Goal: Entertainment & Leisure: Consume media (video, audio)

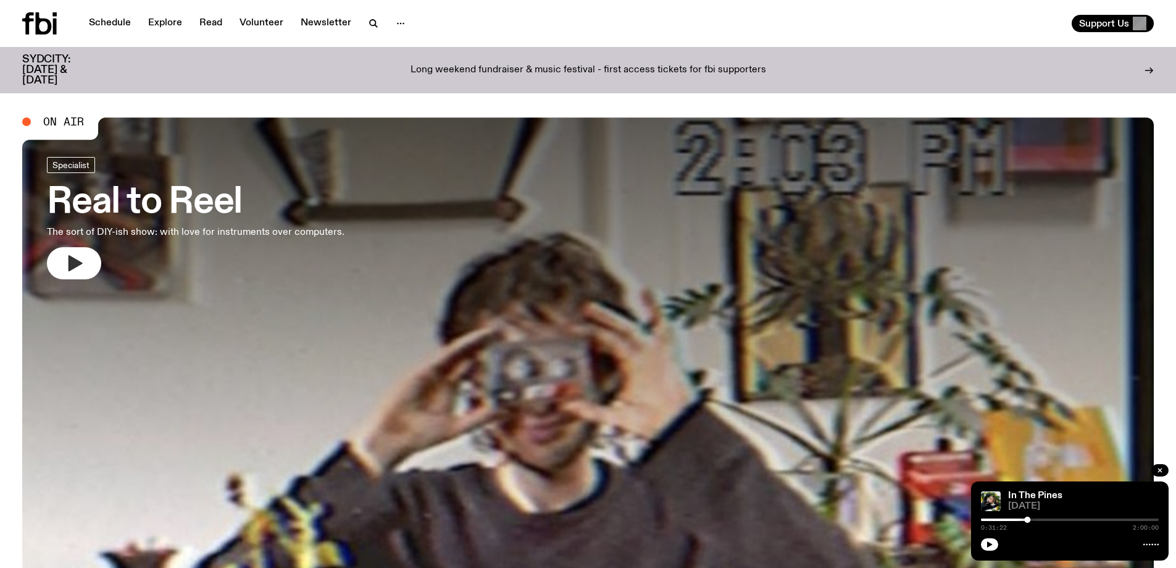
click at [76, 276] on button "button" at bounding box center [74, 263] width 54 height 32
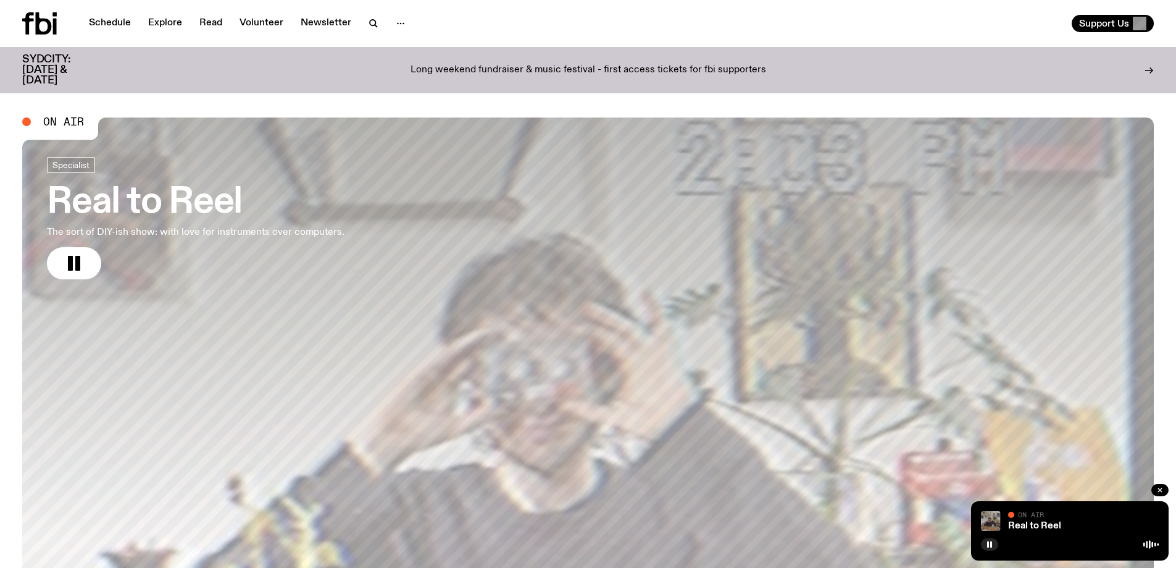
click at [993, 521] on img at bounding box center [991, 521] width 20 height 20
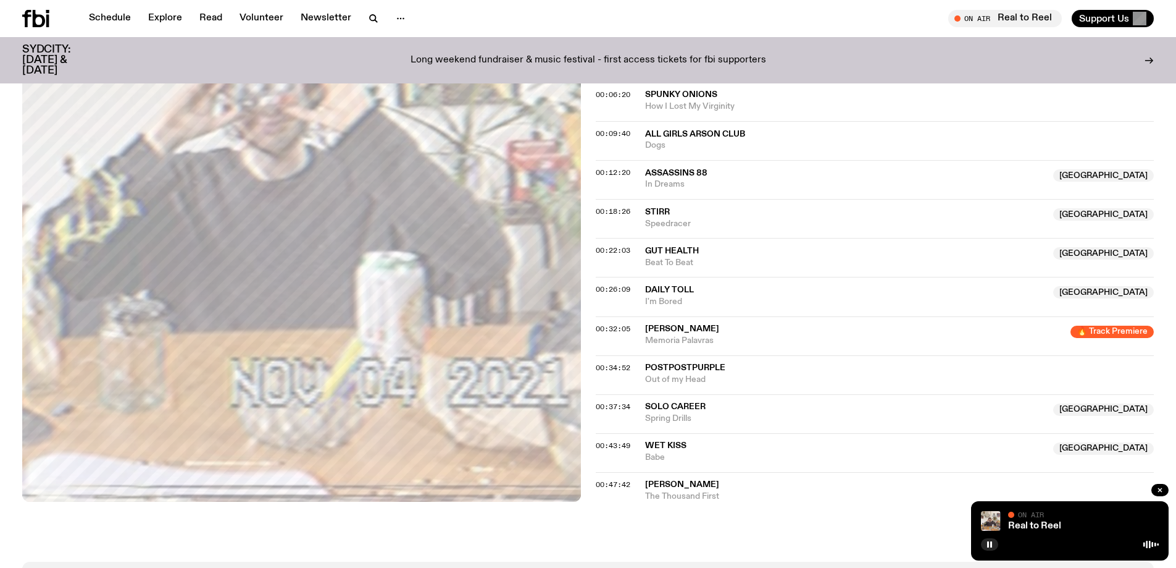
scroll to position [422, 0]
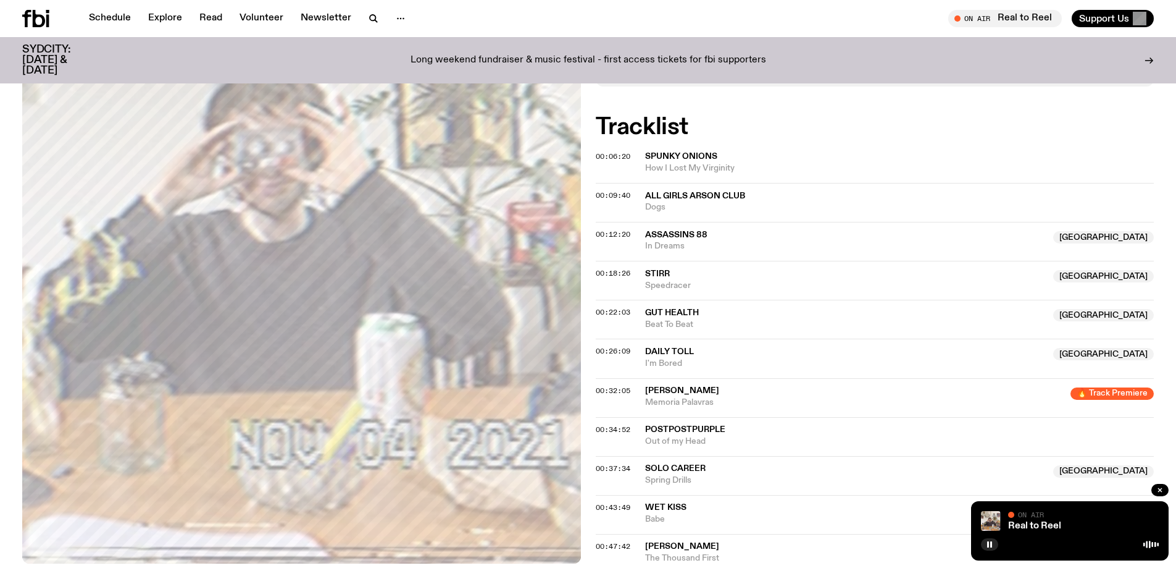
click at [672, 233] on span "Assassins 88" at bounding box center [676, 234] width 62 height 9
click at [672, 235] on span "Assassins 88" at bounding box center [676, 234] width 62 height 9
click at [991, 542] on rect "button" at bounding box center [992, 544] width 2 height 6
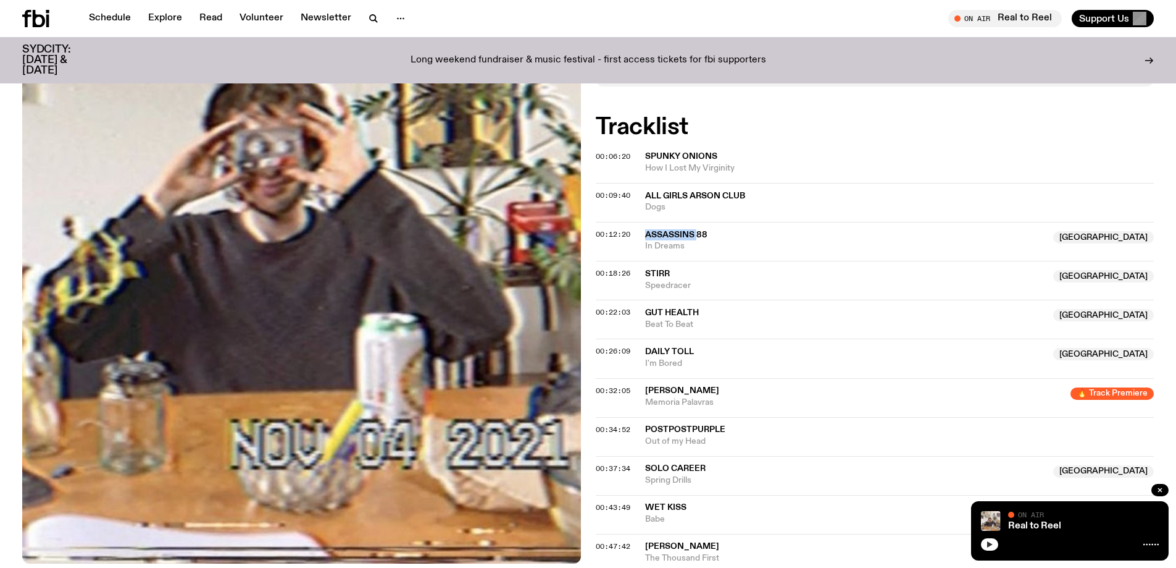
click at [674, 234] on span "Assassins 88" at bounding box center [676, 234] width 62 height 9
click at [674, 233] on div "Copied" at bounding box center [845, 240] width 401 height 23
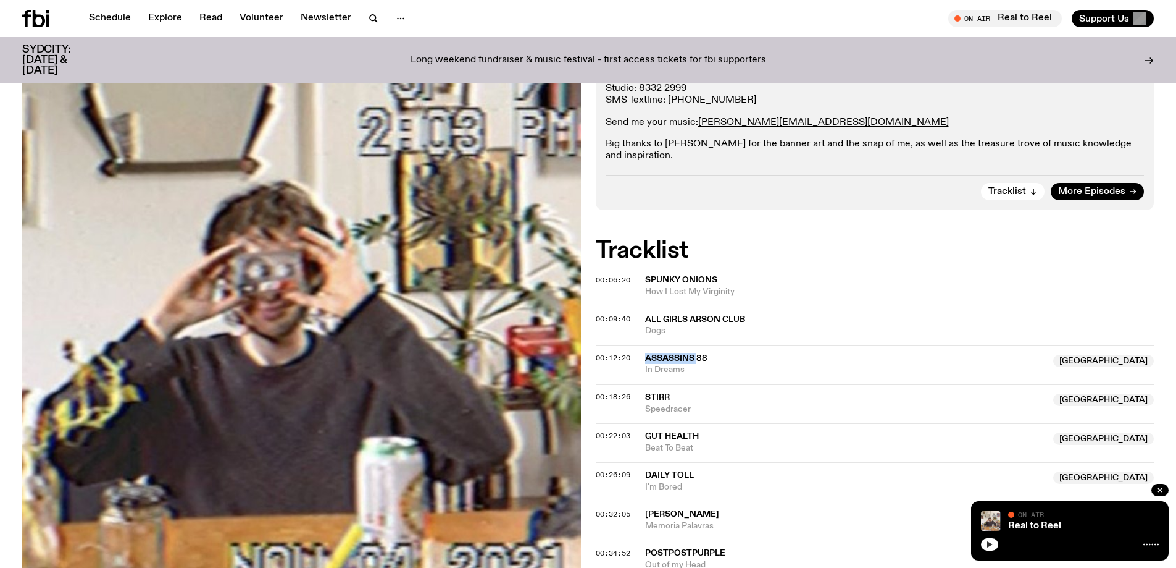
scroll to position [0, 0]
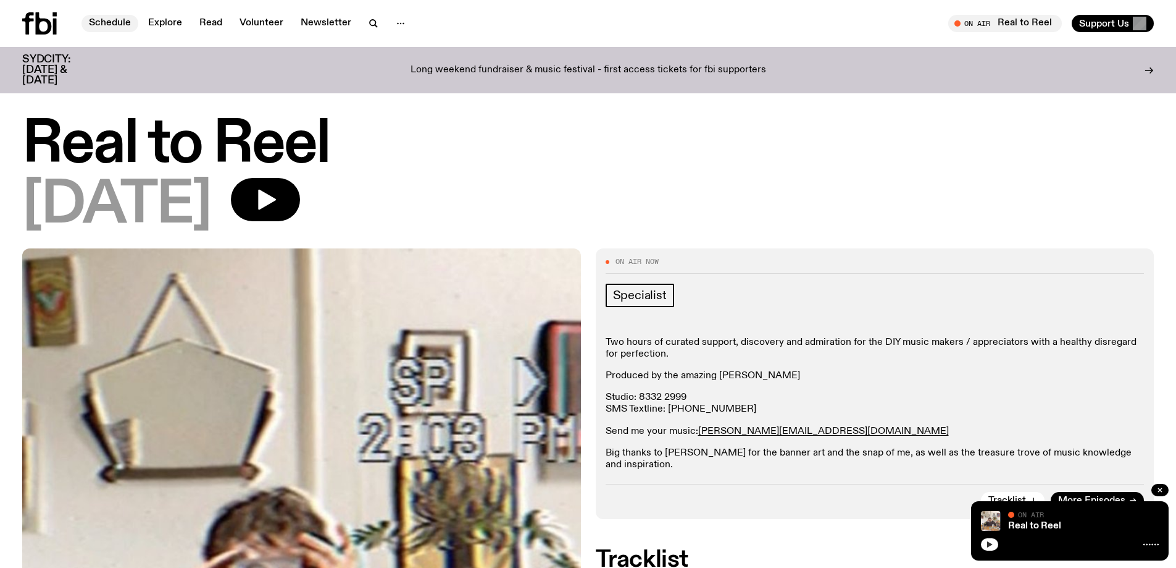
click at [123, 18] on link "Schedule" at bounding box center [110, 23] width 57 height 17
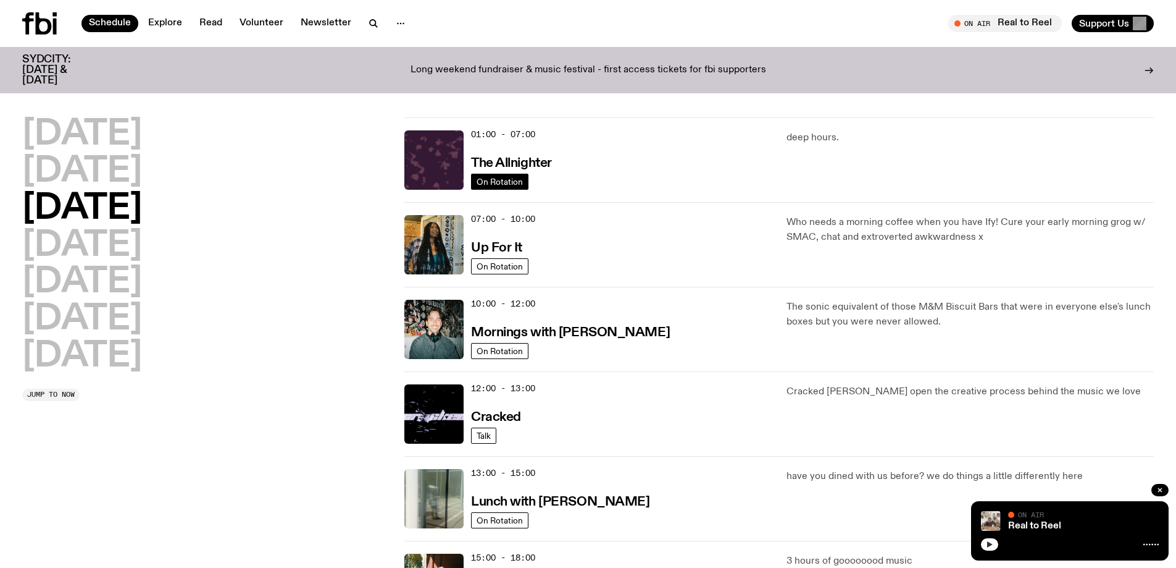
click at [490, 180] on span "On Rotation" at bounding box center [500, 181] width 46 height 9
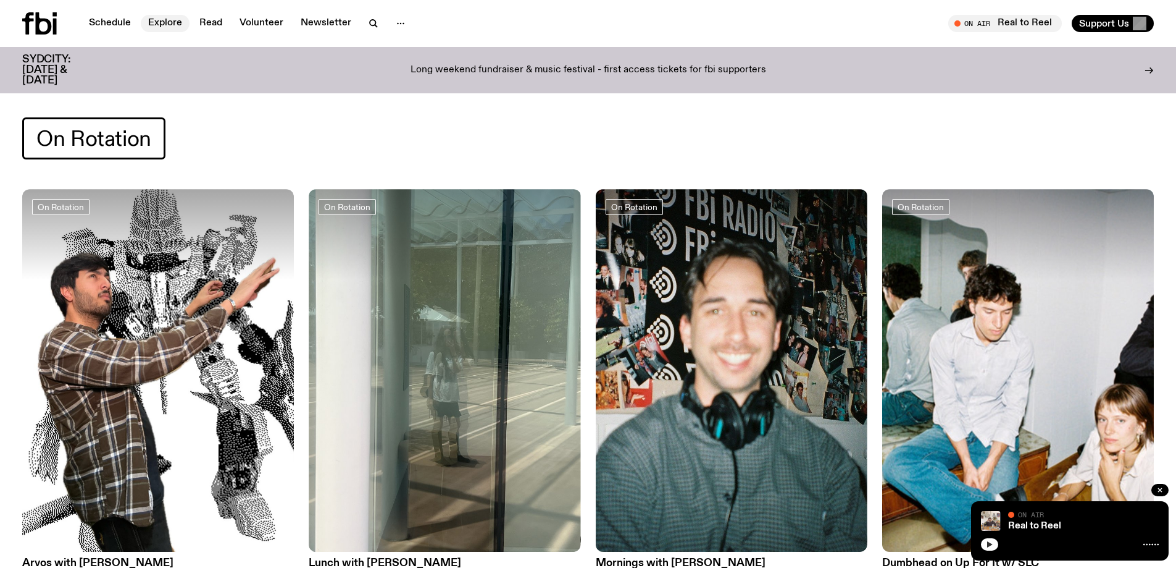
click at [159, 20] on link "Explore" at bounding box center [165, 23] width 49 height 17
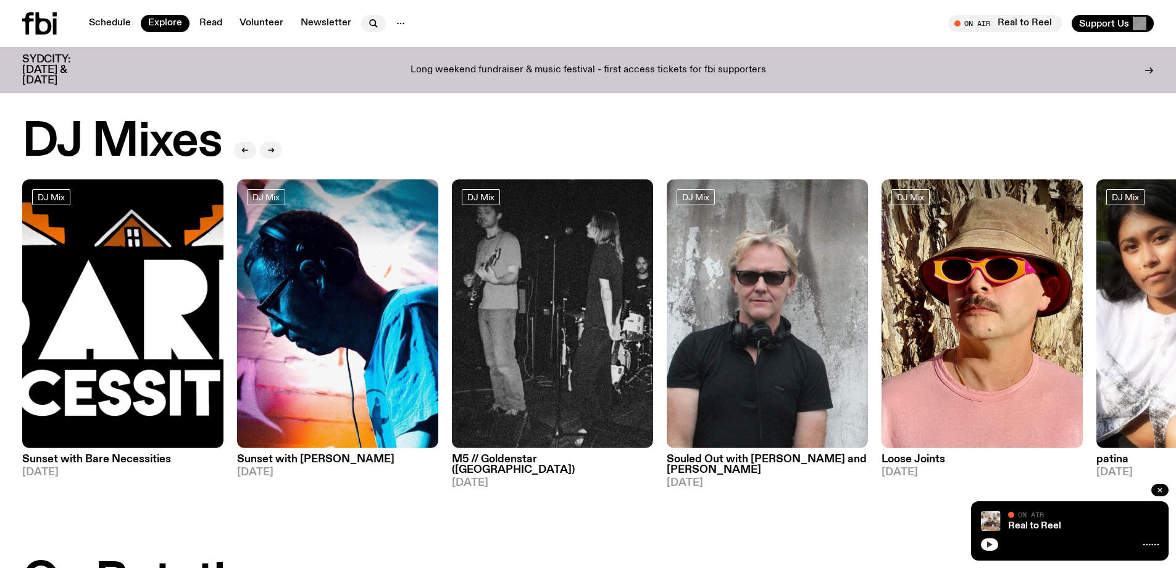
click at [369, 23] on icon "button" at bounding box center [373, 23] width 15 height 15
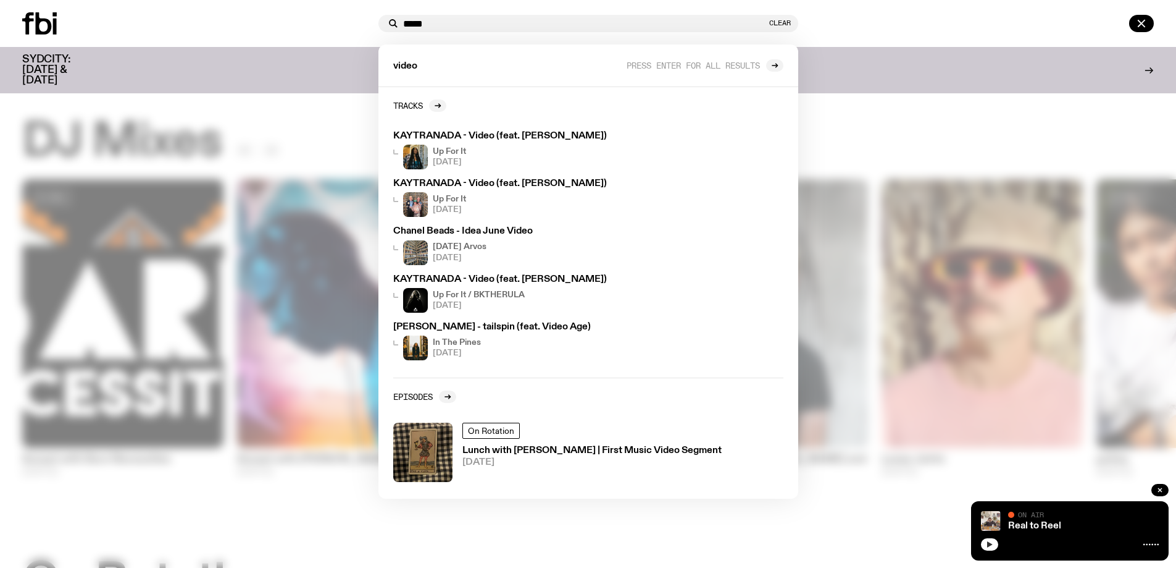
type input "*****"
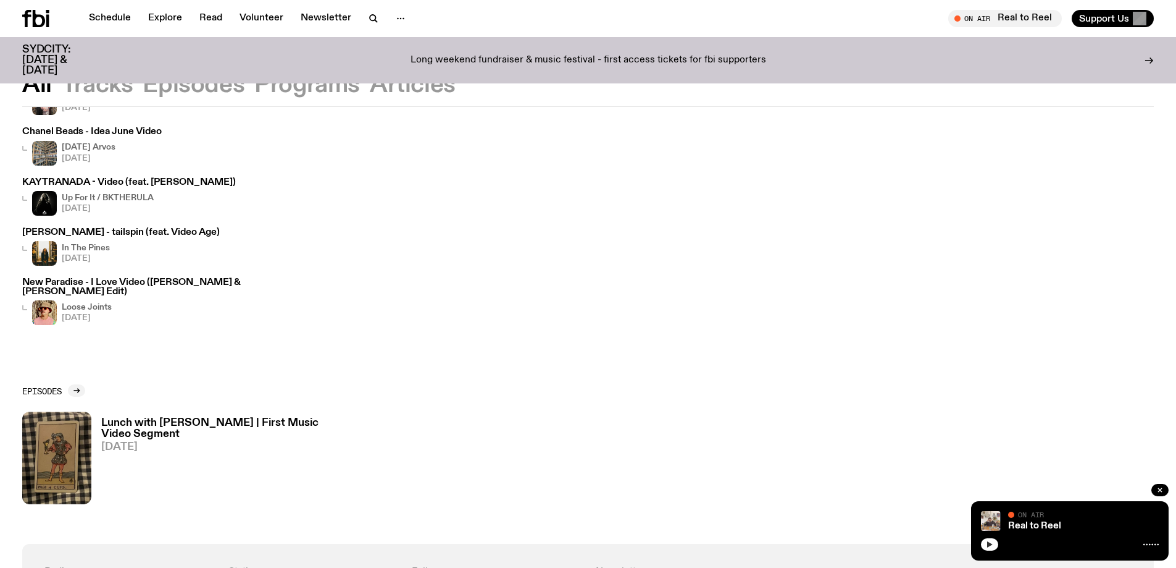
scroll to position [300, 0]
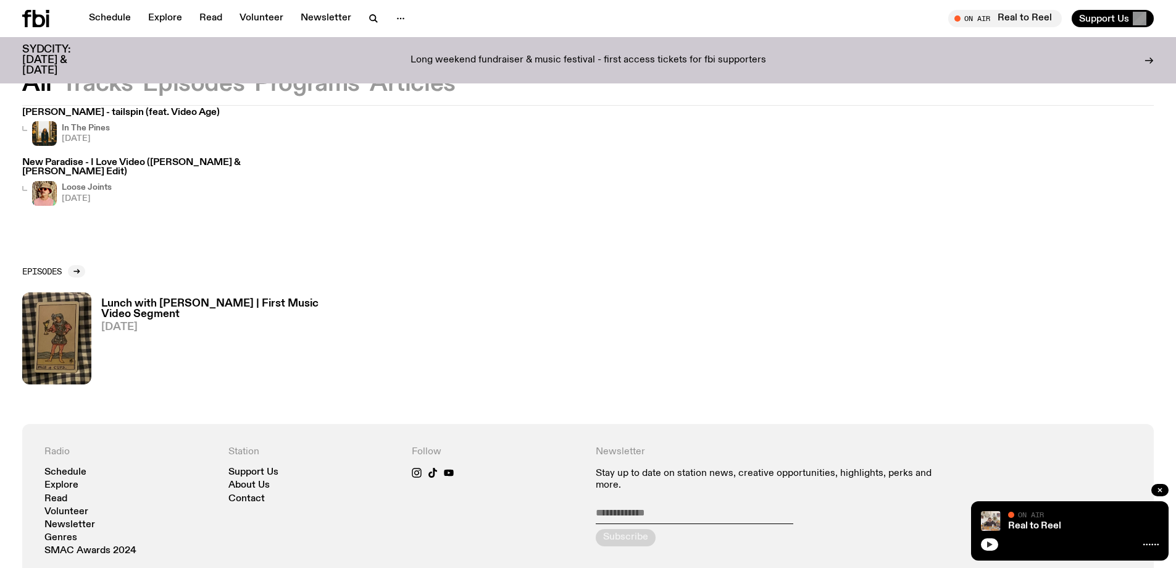
click at [98, 321] on link "Lunch with [PERSON_NAME] | First Music Video Segment [DATE]" at bounding box center [240, 341] width 298 height 86
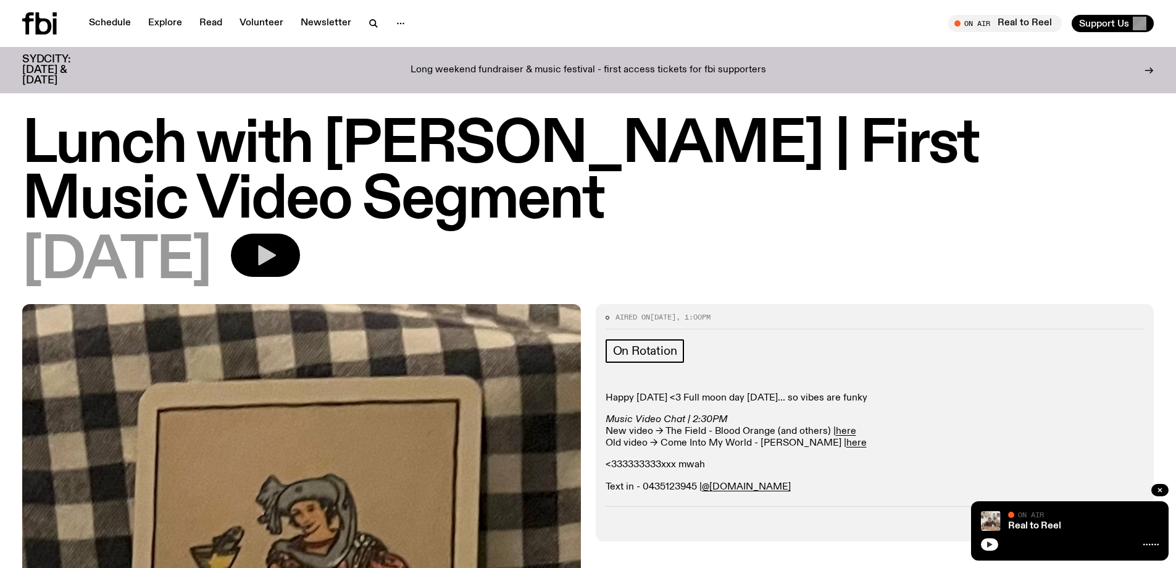
click at [278, 253] on icon "button" at bounding box center [265, 255] width 25 height 25
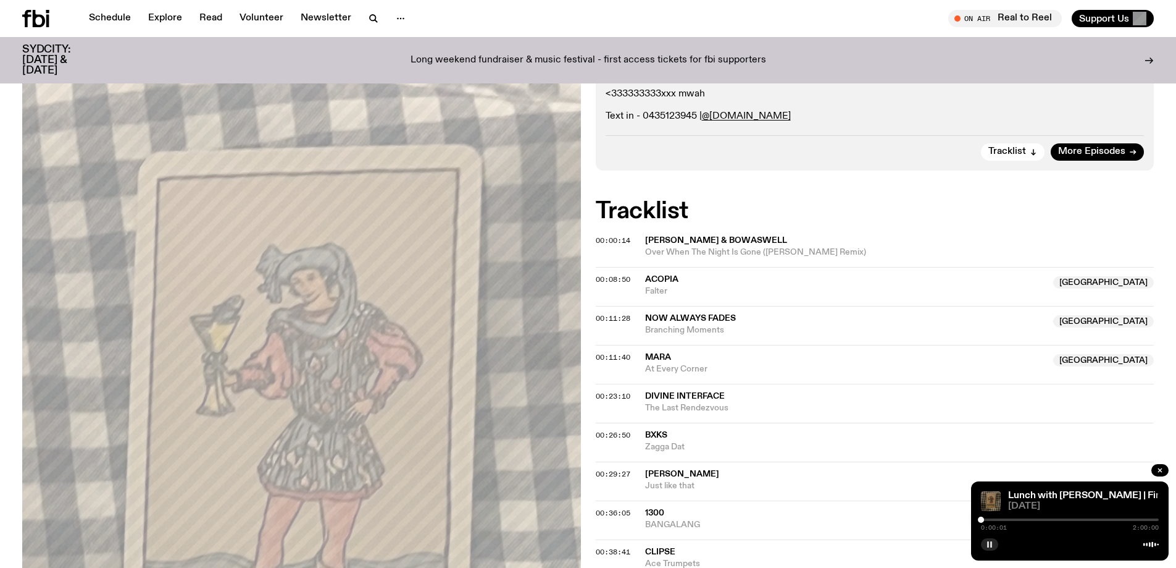
scroll to position [52, 0]
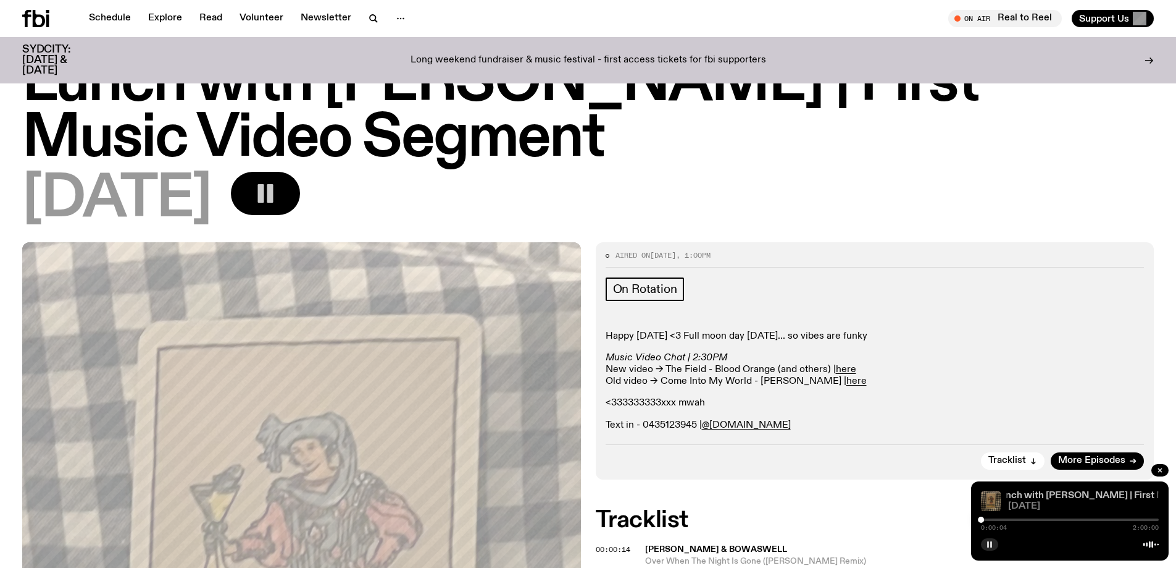
click at [1029, 491] on link "Lunch with [PERSON_NAME] | First Music Video Segment" at bounding box center [1124, 495] width 259 height 10
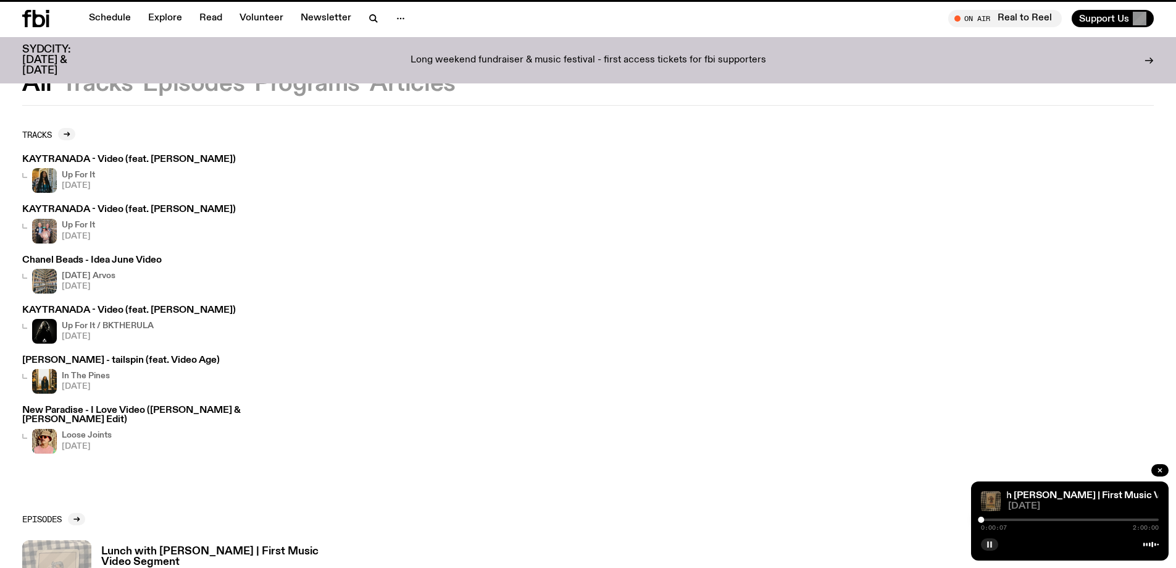
scroll to position [300, 0]
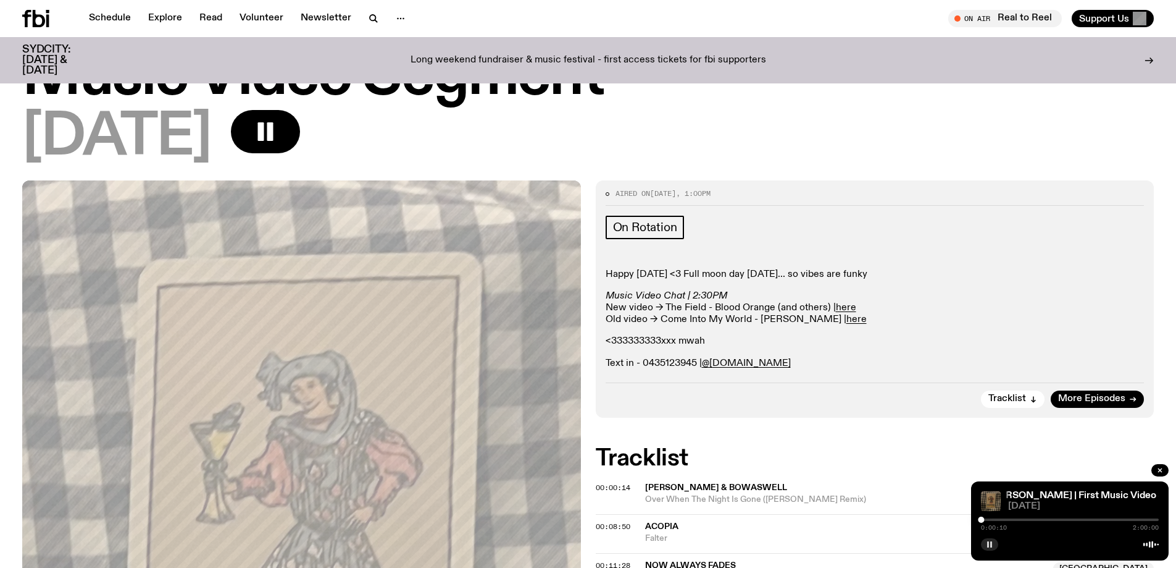
scroll to position [237, 0]
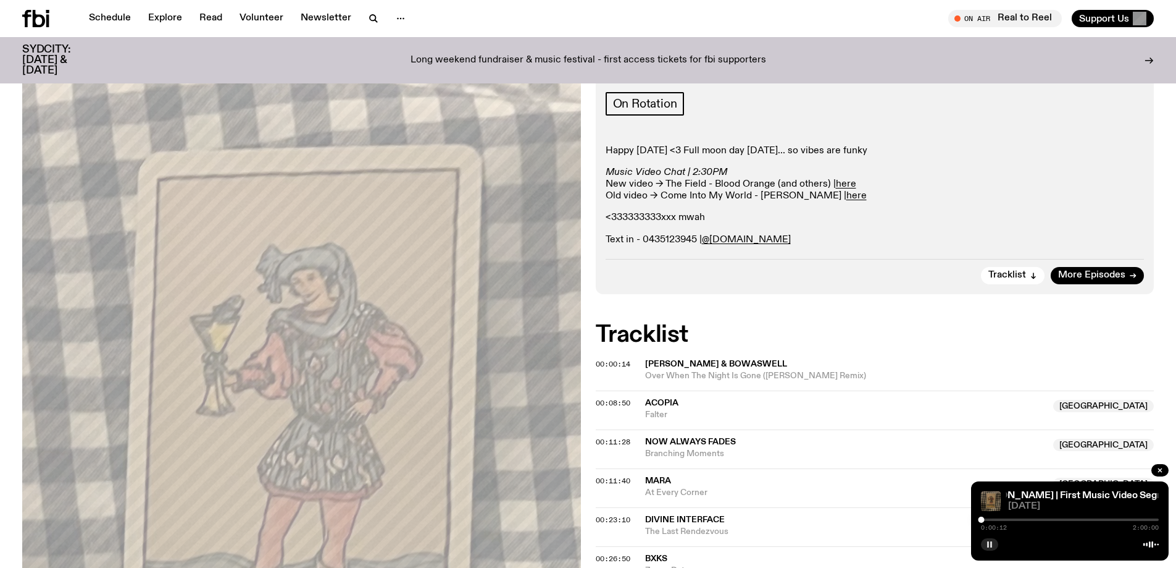
click at [991, 545] on rect "button" at bounding box center [992, 544] width 2 height 6
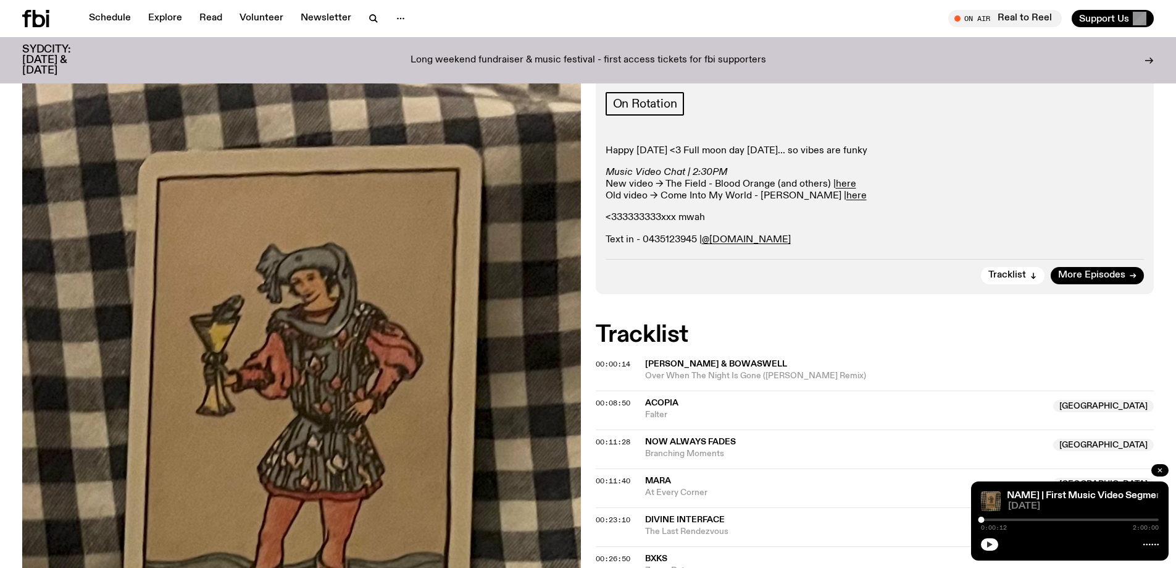
click at [1160, 468] on icon "button" at bounding box center [1160, 469] width 7 height 7
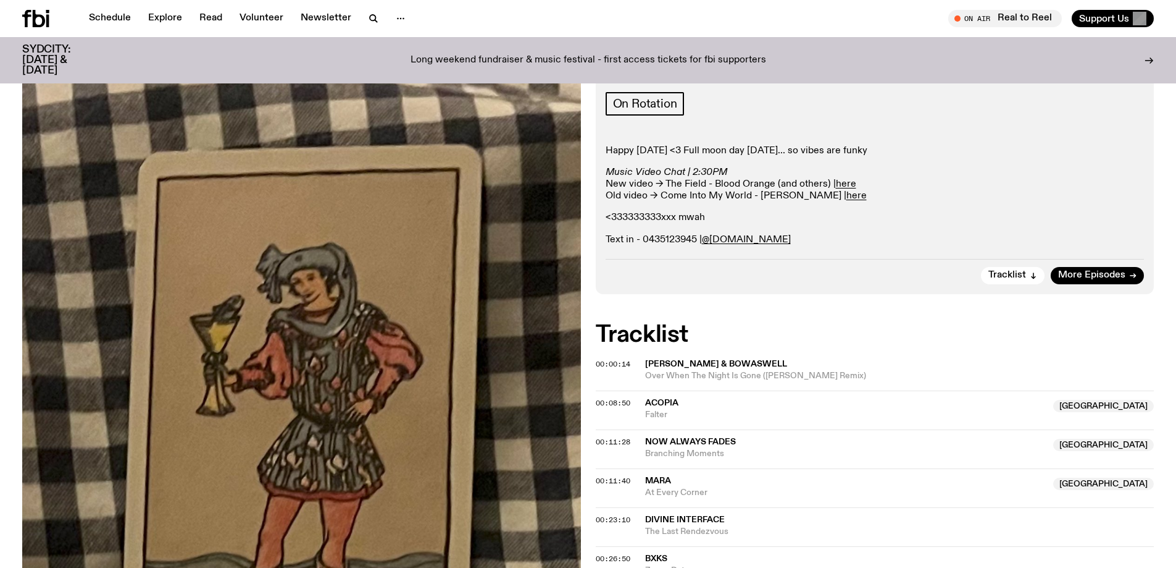
scroll to position [0, 0]
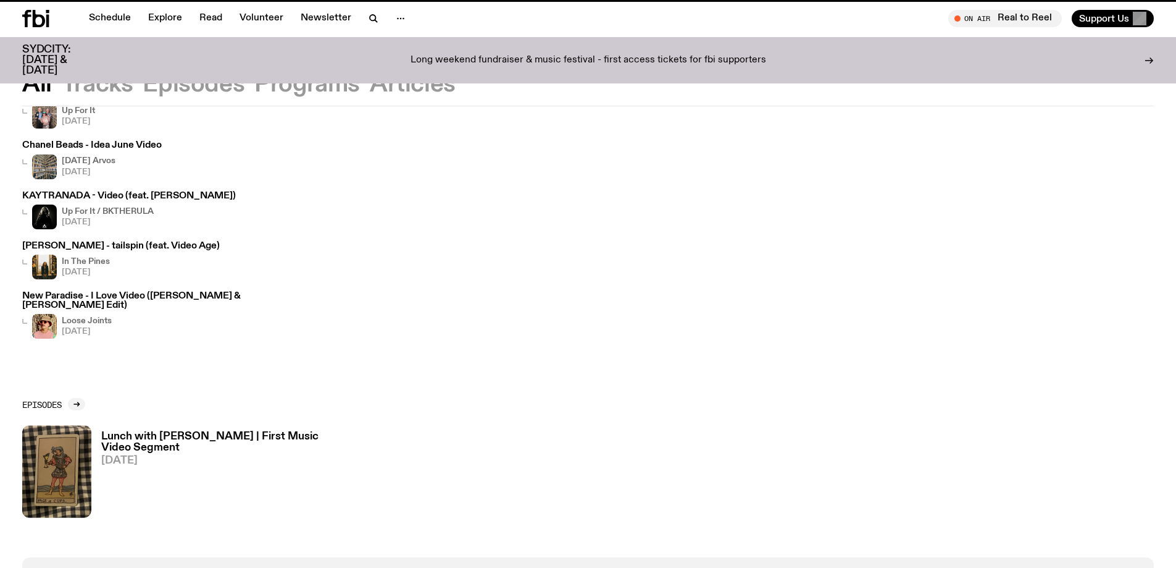
scroll to position [166, 0]
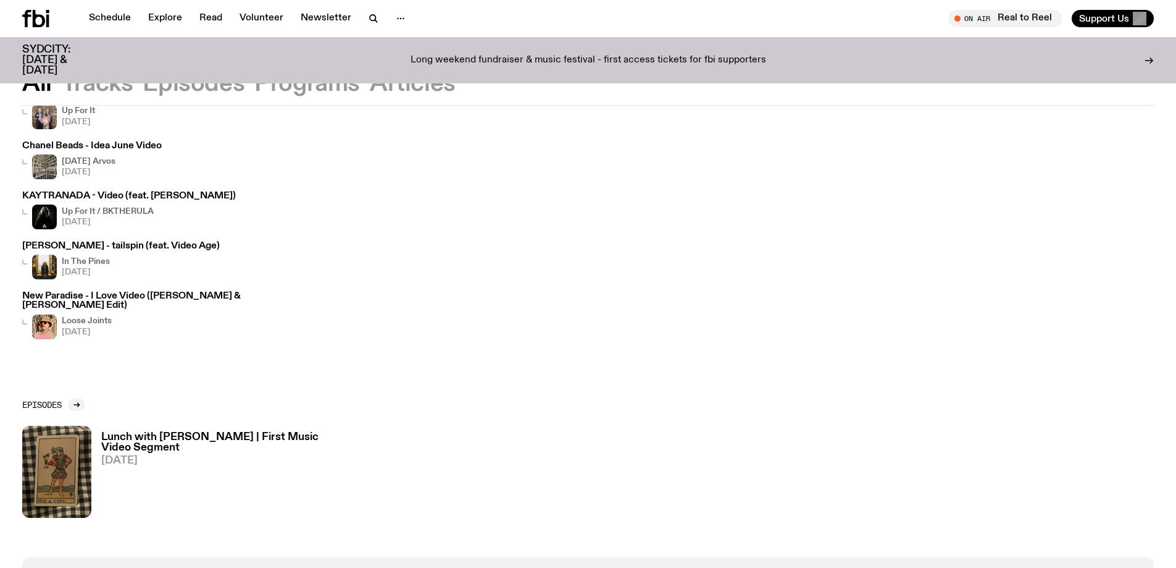
click at [73, 249] on h3 "[PERSON_NAME] - tailspin (feat. Video Age)" at bounding box center [121, 245] width 198 height 9
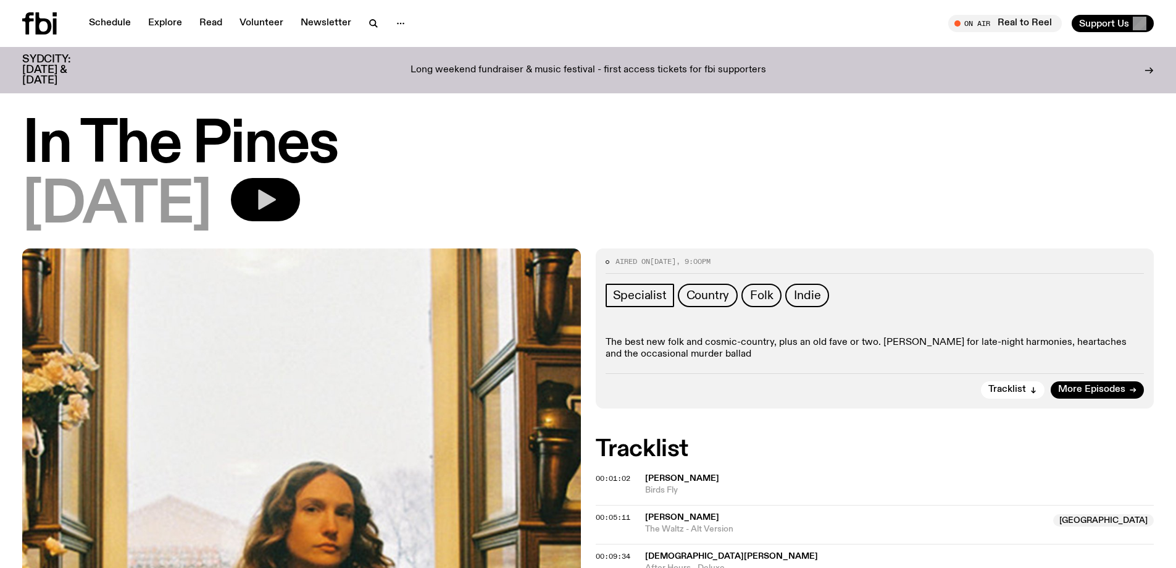
click at [278, 204] on icon "button" at bounding box center [265, 199] width 25 height 25
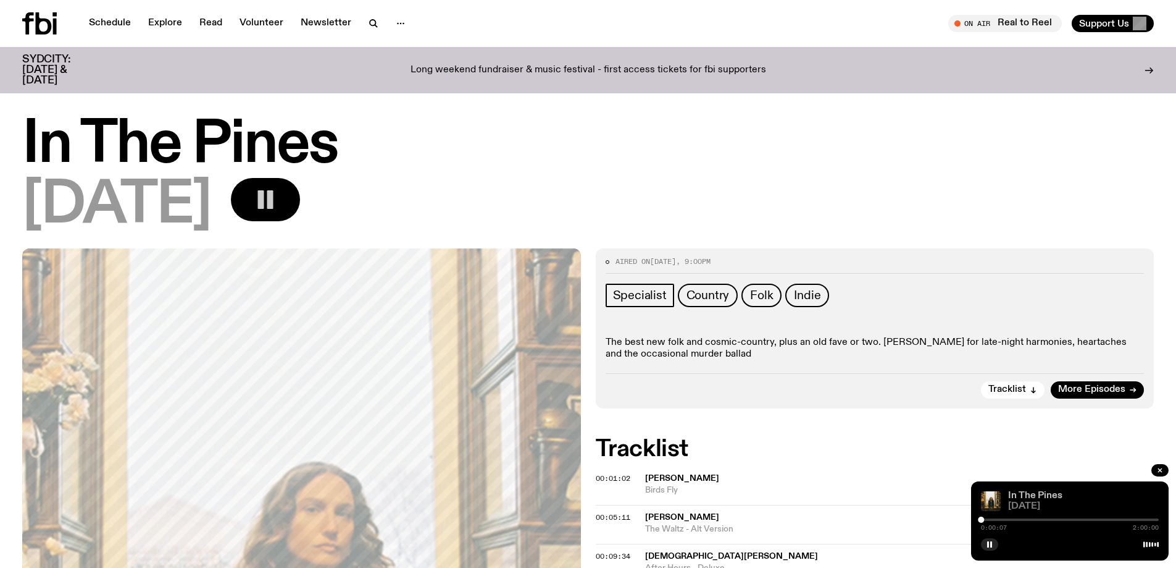
click at [1013, 497] on link "In The Pines" at bounding box center [1035, 495] width 54 height 10
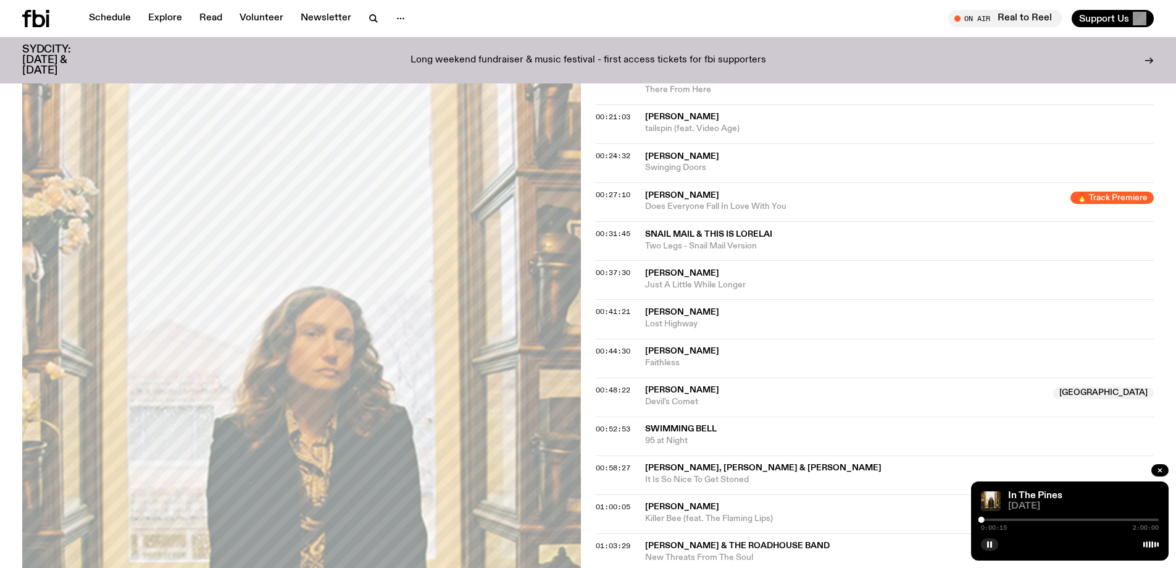
scroll to position [484, 0]
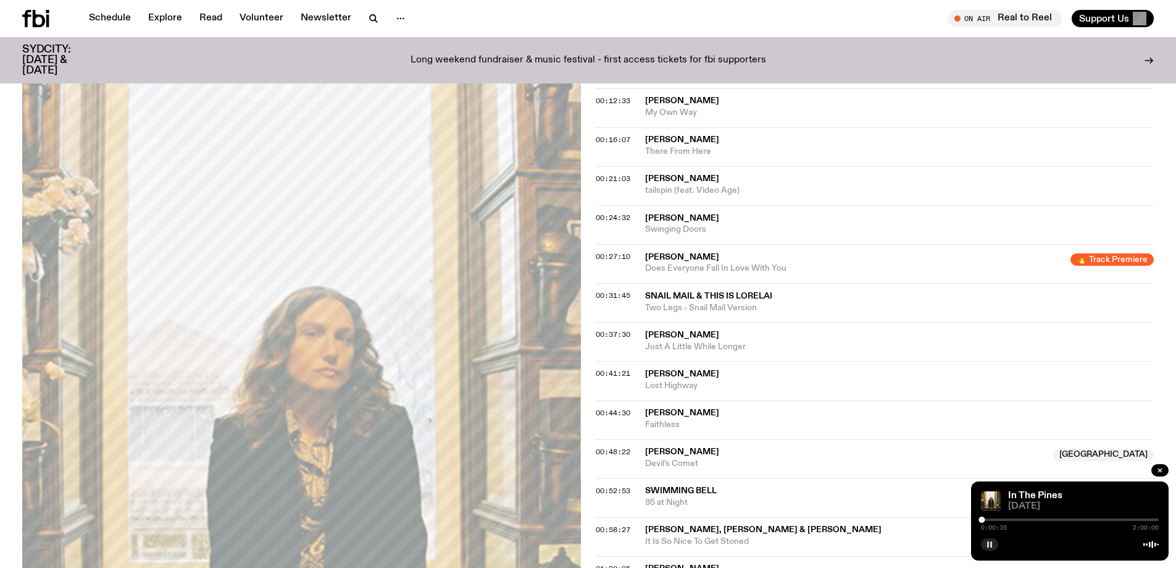
click at [990, 544] on icon "button" at bounding box center [989, 543] width 7 height 7
click at [990, 543] on icon "button" at bounding box center [990, 544] width 6 height 6
click at [989, 543] on icon "button" at bounding box center [989, 543] width 7 height 7
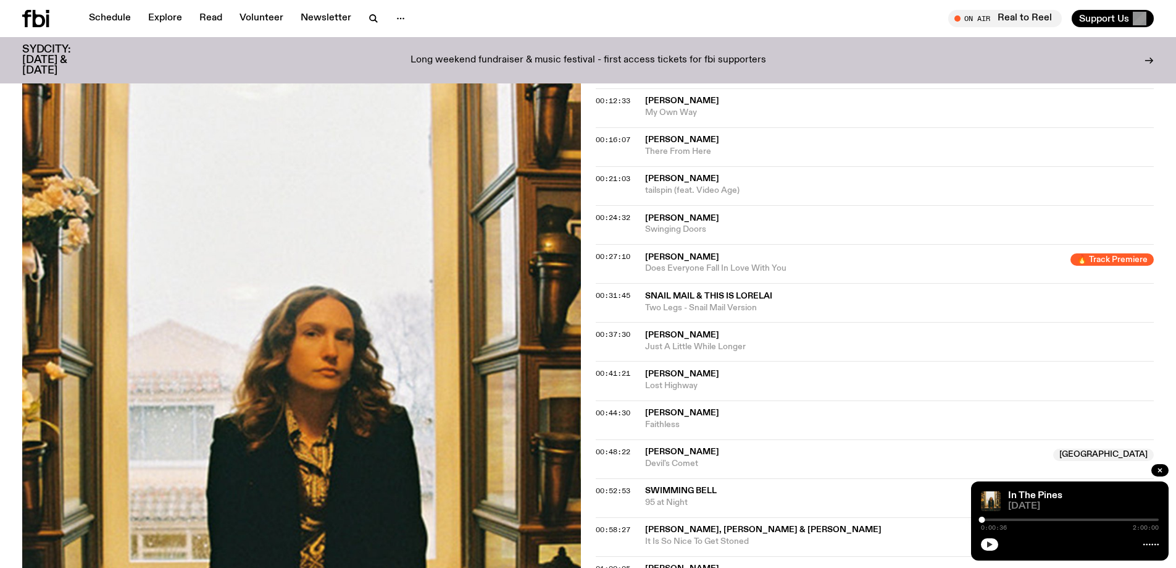
click at [989, 542] on icon "button" at bounding box center [990, 544] width 6 height 6
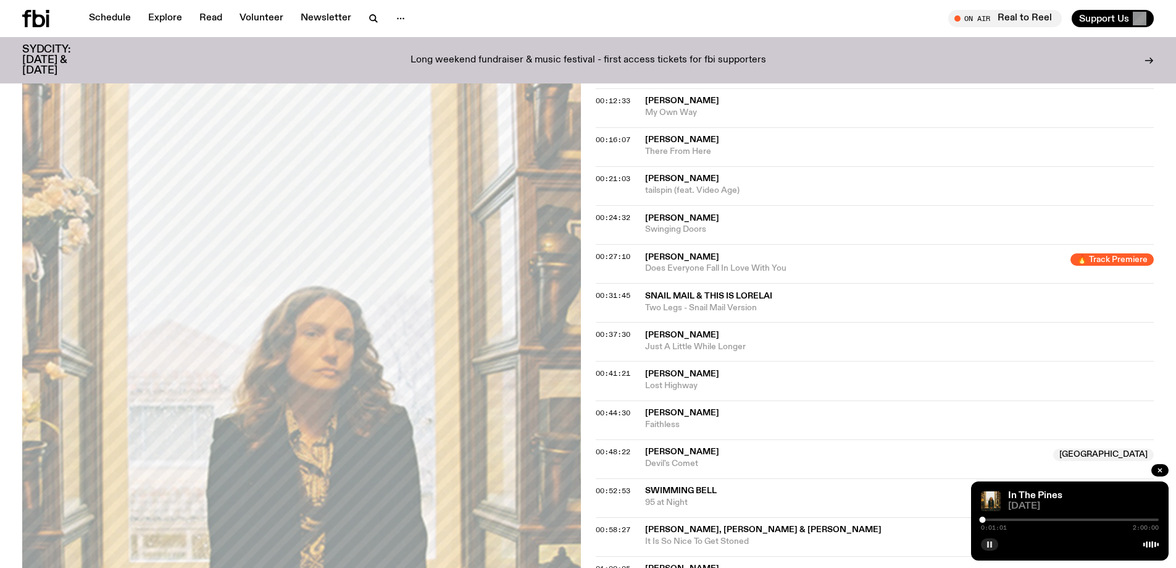
scroll to position [0, 0]
